Goal: Check status: Check status

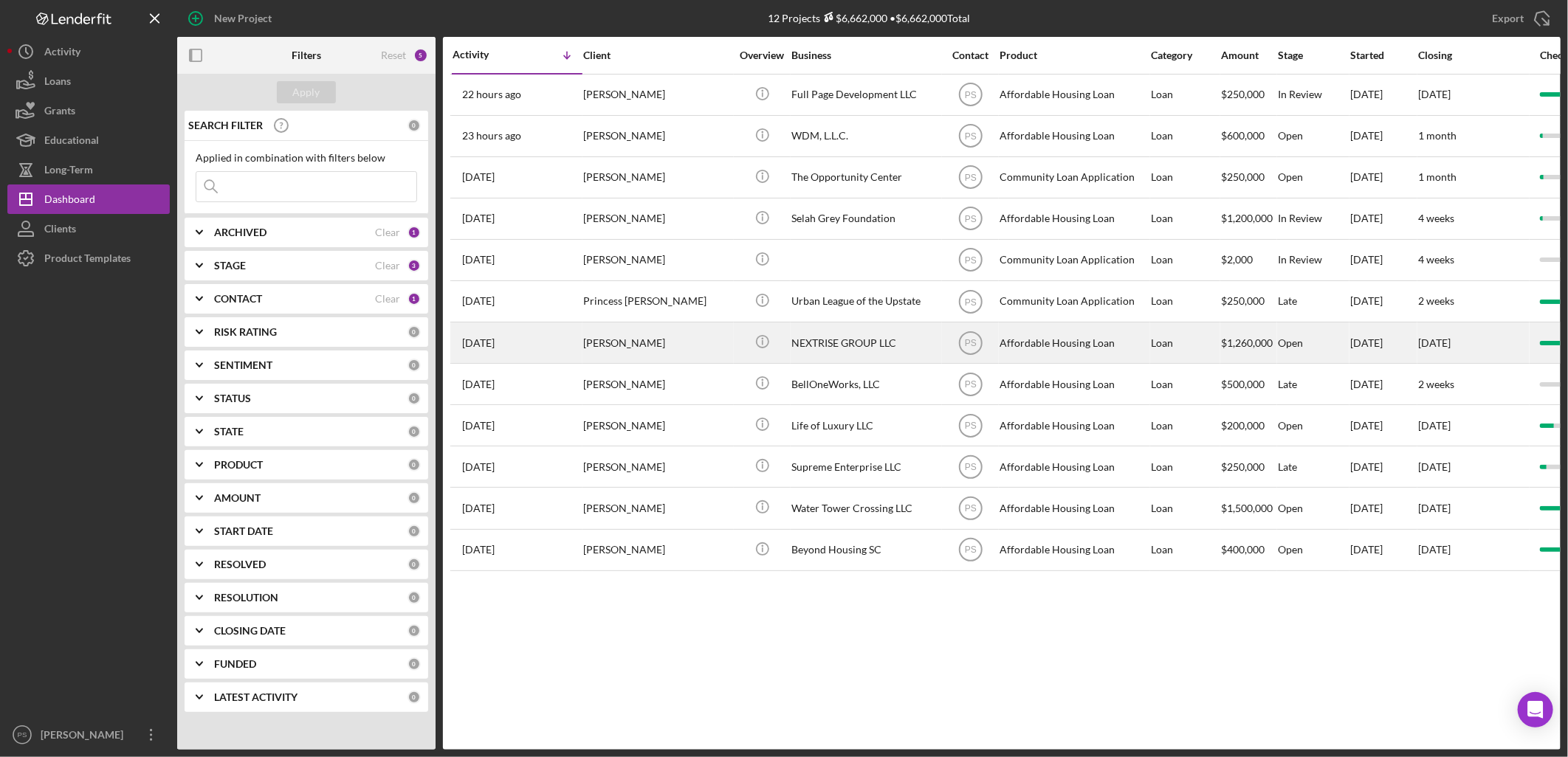
click at [809, 349] on div "NEXTRISE GROUP LLC" at bounding box center [866, 343] width 148 height 39
